Goal: Task Accomplishment & Management: Manage account settings

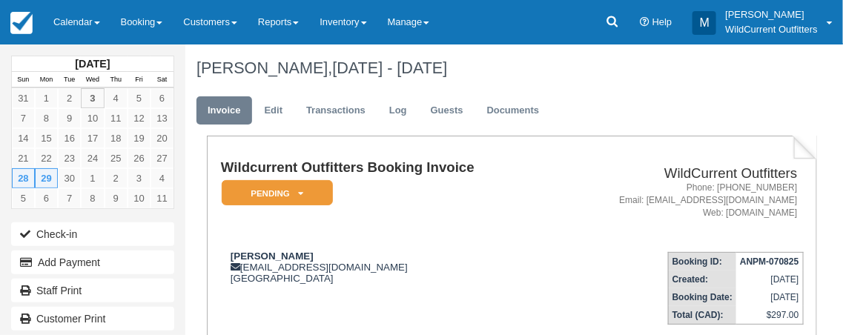
scroll to position [2, 0]
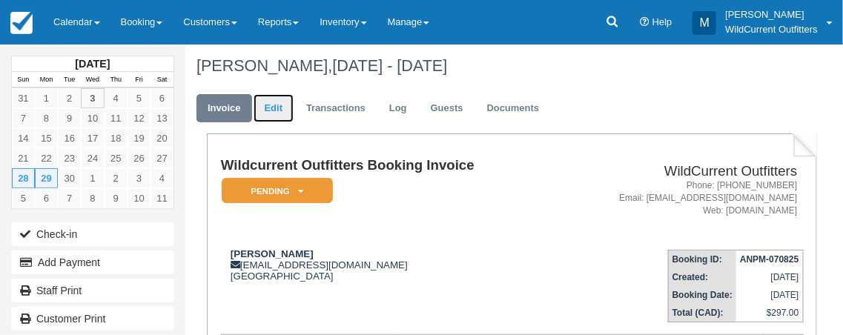
click at [267, 101] on link "Edit" at bounding box center [274, 108] width 40 height 29
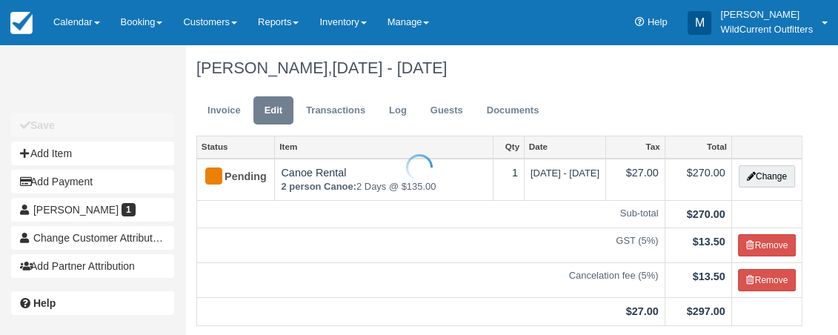
scroll to position [294, 0]
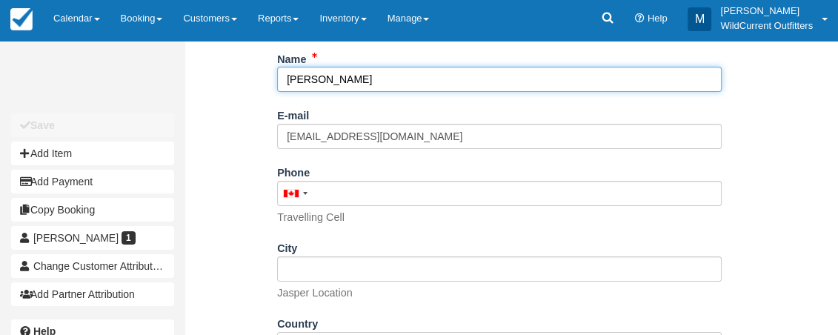
click at [287, 92] on input "[PERSON_NAME]" at bounding box center [499, 79] width 445 height 25
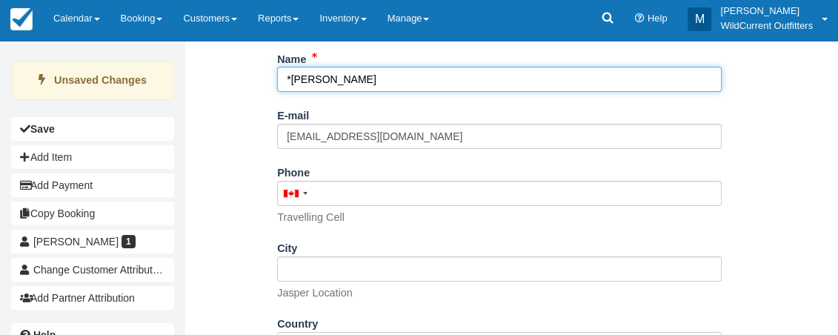
click at [342, 92] on input "*Alex Elliot" at bounding box center [499, 79] width 445 height 25
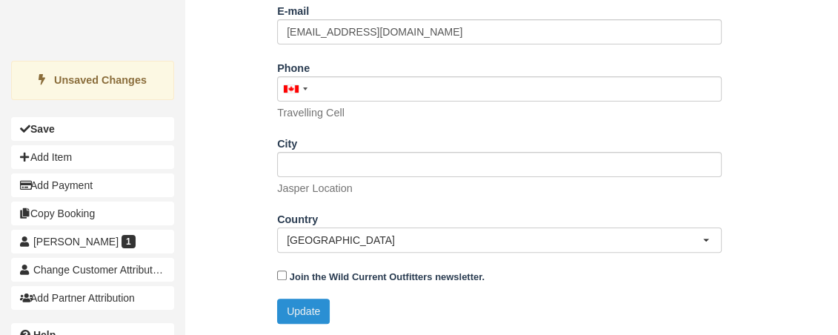
type input "*Alex Elliot 0"
click at [317, 308] on button "Update" at bounding box center [303, 311] width 53 height 25
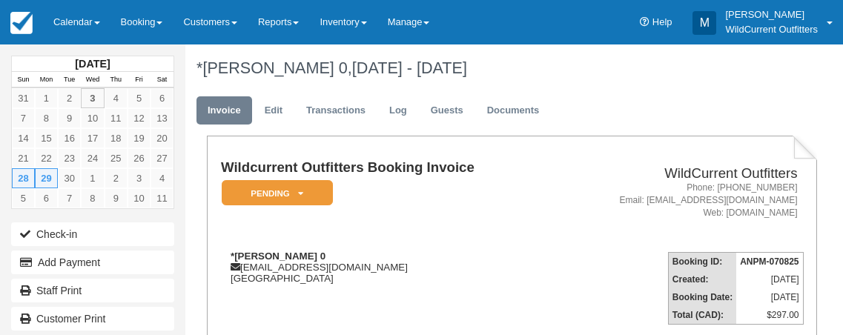
scroll to position [2, 0]
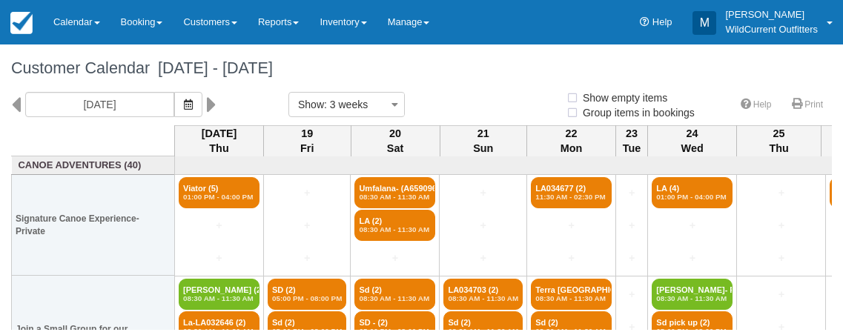
select select
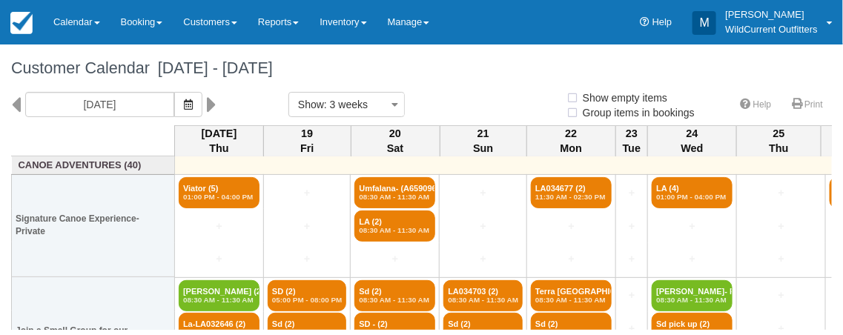
select select
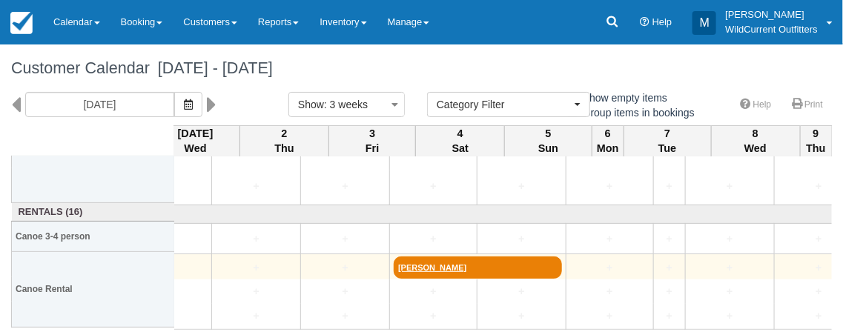
scroll to position [208, 1113]
